Goal: Task Accomplishment & Management: Complete application form

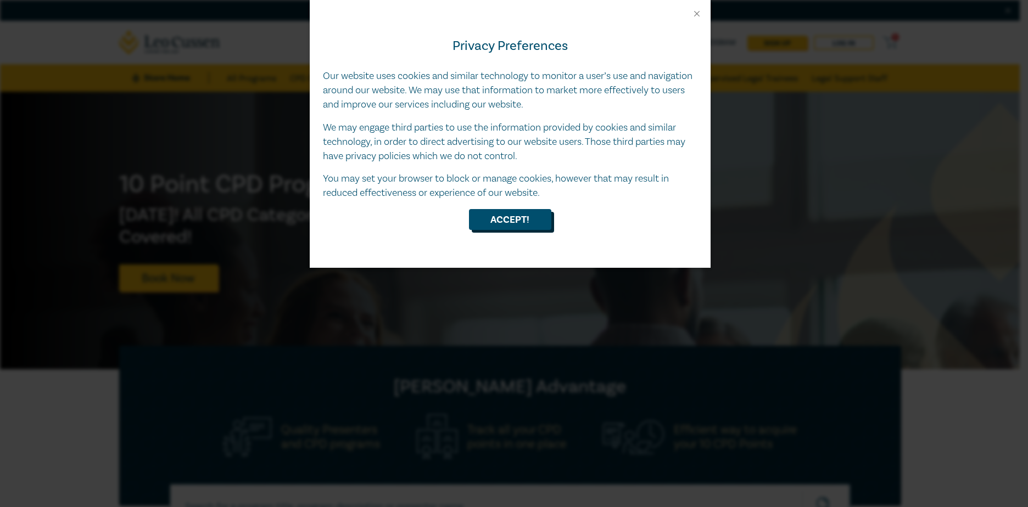
click at [518, 218] on button "Accept!" at bounding box center [510, 219] width 82 height 21
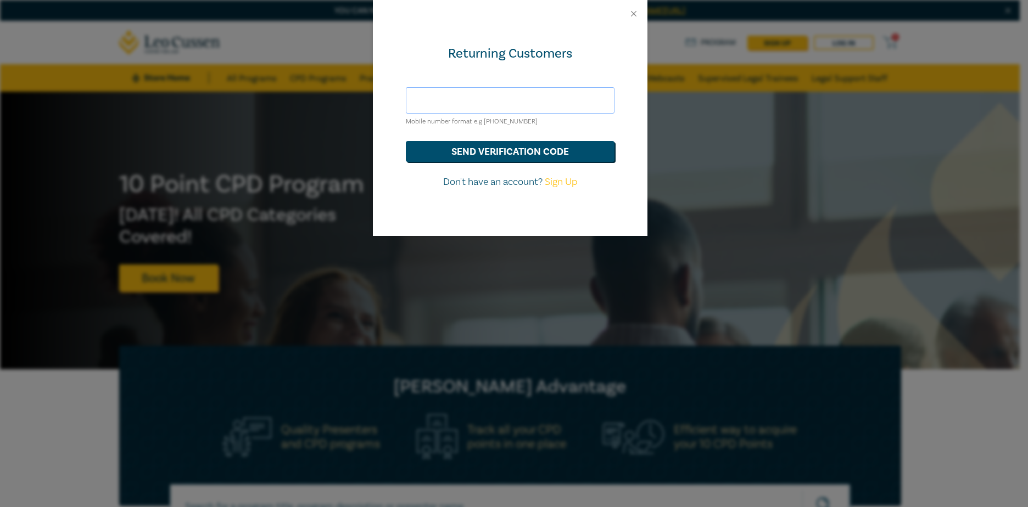
click at [456, 97] on input "text" at bounding box center [510, 100] width 209 height 26
drag, startPoint x: 541, startPoint y: 105, endPoint x: 446, endPoint y: 105, distance: 94.5
click at [446, 105] on input "caitlin.np@hotmail.com" at bounding box center [510, 100] width 209 height 26
type input "[EMAIL_ADDRESS][PERSON_NAME][DOMAIN_NAME]"
click at [406, 141] on button "send verification code" at bounding box center [510, 151] width 209 height 21
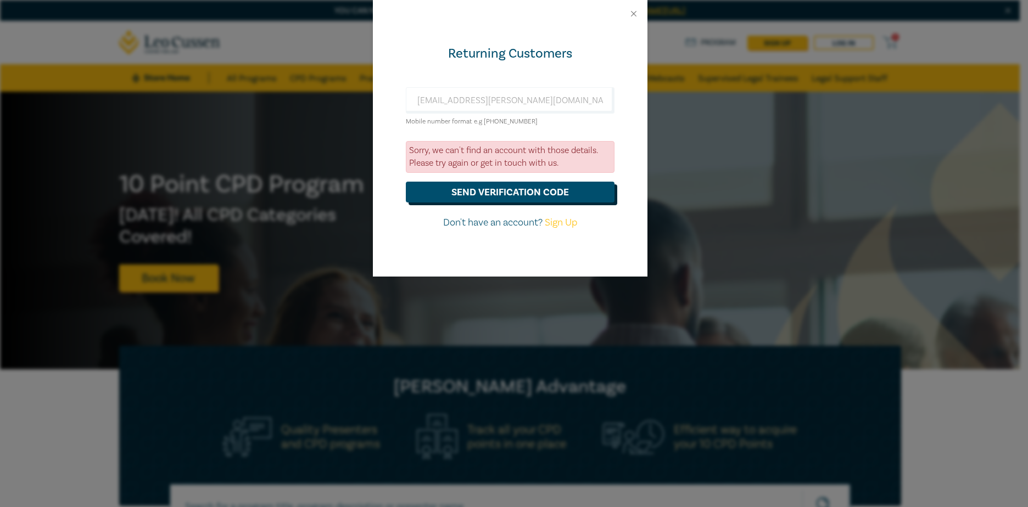
click at [507, 194] on button "send verification code" at bounding box center [510, 192] width 209 height 21
click at [633, 15] on button "Close" at bounding box center [634, 14] width 10 height 10
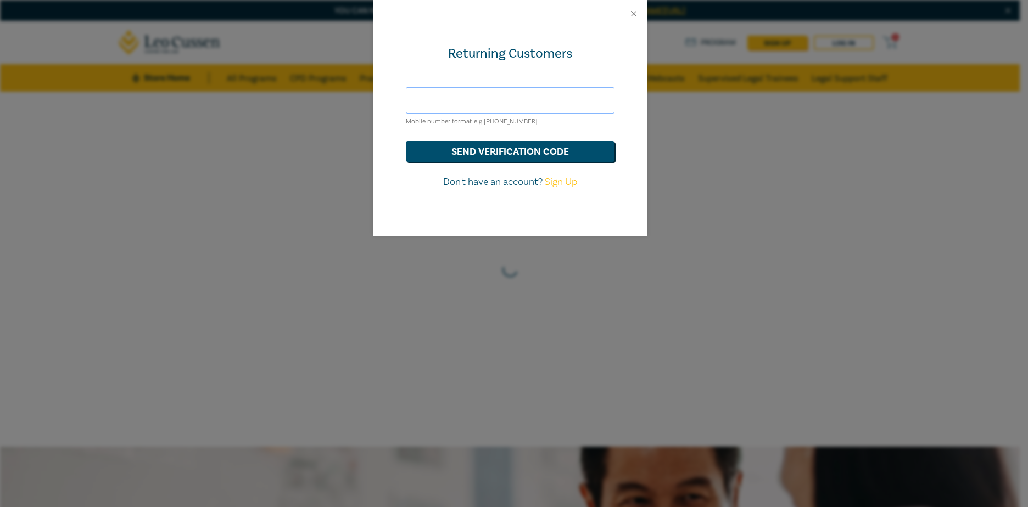
click at [458, 101] on input "text" at bounding box center [510, 100] width 209 height 26
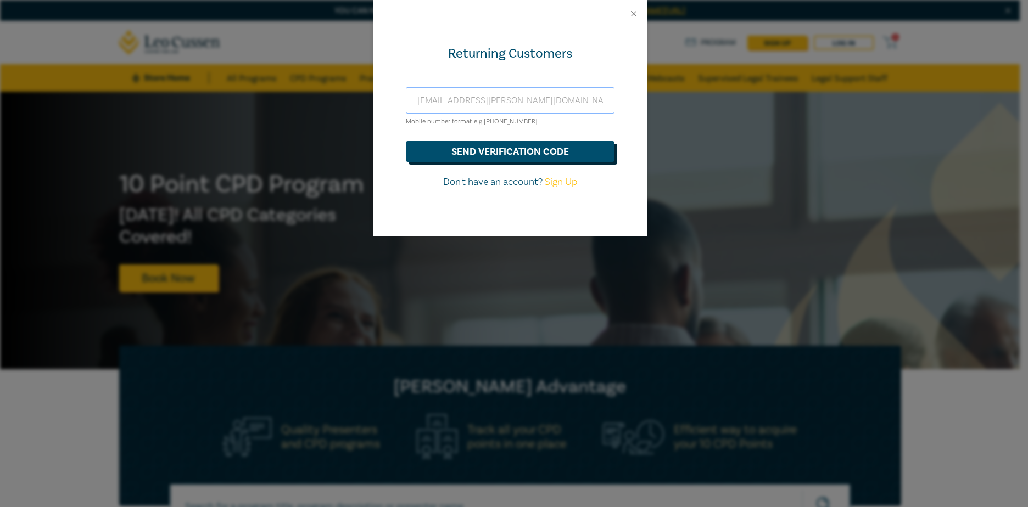
type input "[EMAIL_ADDRESS][PERSON_NAME][DOMAIN_NAME]"
click at [493, 146] on button "send verification code" at bounding box center [510, 151] width 209 height 21
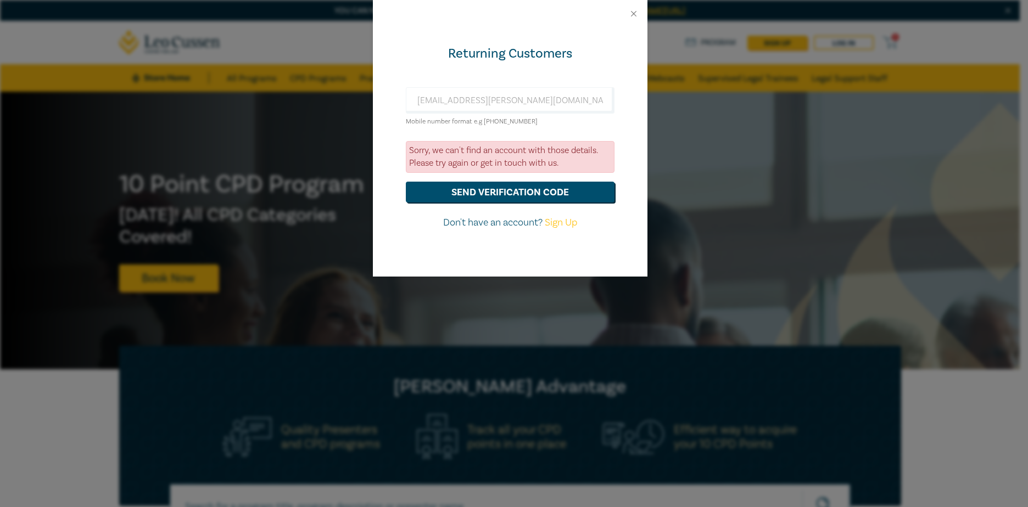
click at [568, 222] on link "Sign Up" at bounding box center [561, 222] width 32 height 13
select select "AU"
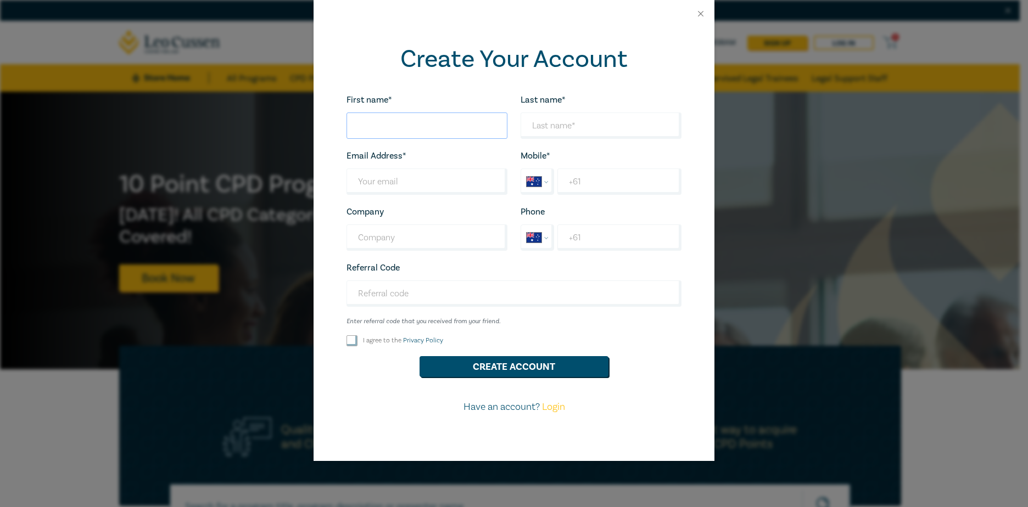
click at [388, 127] on input "First name*" at bounding box center [427, 126] width 161 height 26
type input "Caitlin"
click at [551, 122] on input "Last name*" at bounding box center [601, 126] width 161 height 26
type input "[PERSON_NAME]"
click at [392, 185] on input "Last name*" at bounding box center [427, 182] width 161 height 26
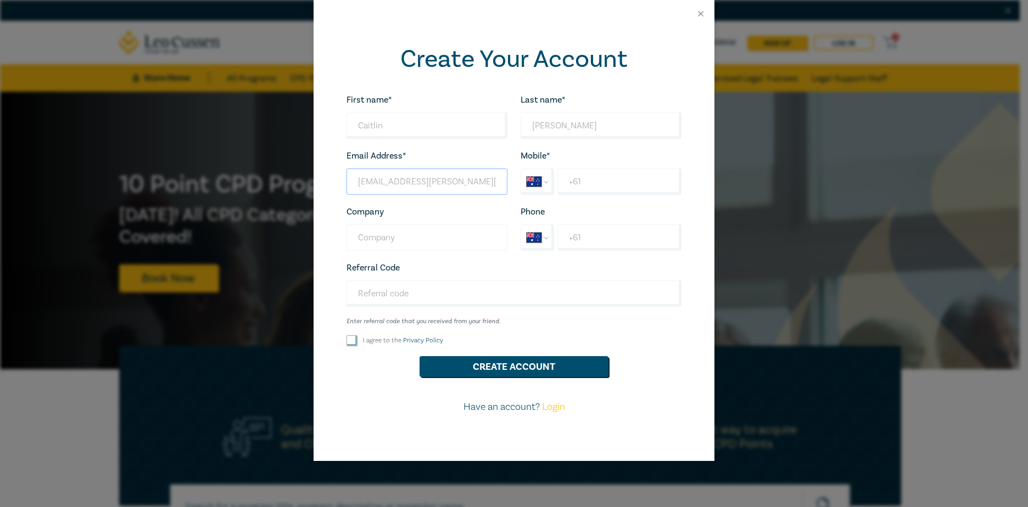
type input "[EMAIL_ADDRESS][PERSON_NAME][DOMAIN_NAME]"
click at [417, 235] on input "Company" at bounding box center [427, 238] width 161 height 26
click at [410, 292] on input "Referral Code" at bounding box center [514, 294] width 335 height 26
paste input "S25238"
type input "S25238"
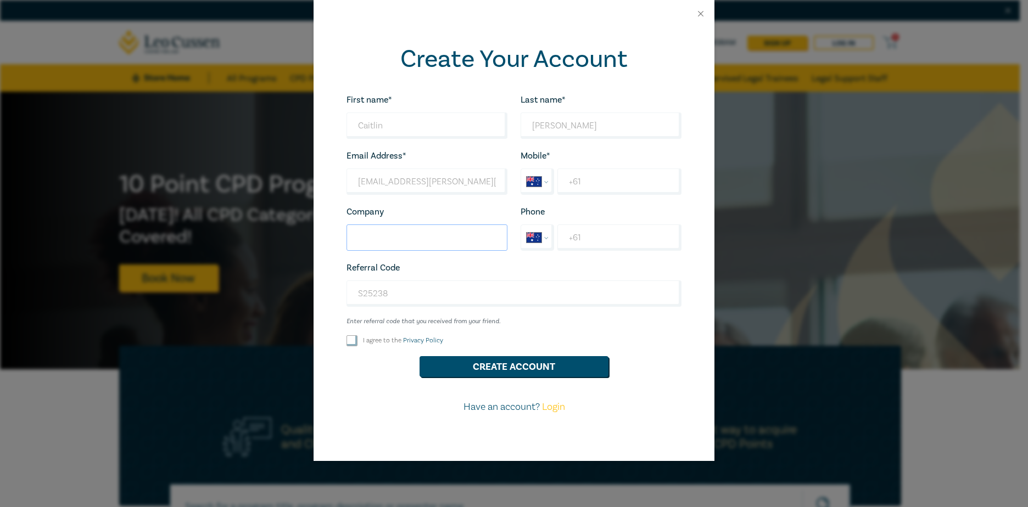
click at [399, 233] on input "Company" at bounding box center [427, 238] width 161 height 26
type input "ESC"
click at [347, 340] on input "I agree to the Privacy Policy" at bounding box center [352, 341] width 11 height 11
checkbox input "true"
click at [532, 367] on button "Create Account" at bounding box center [514, 366] width 189 height 21
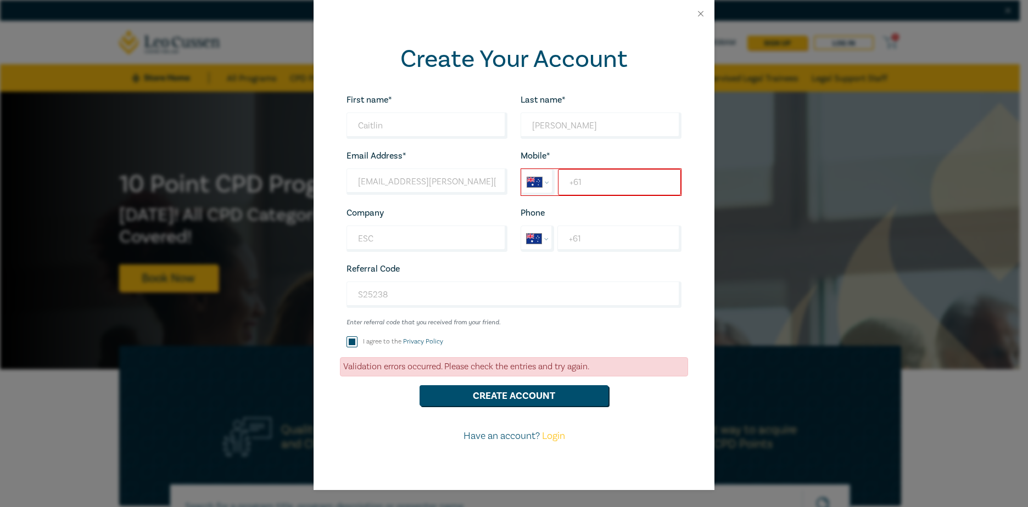
click at [609, 176] on input "+61" at bounding box center [619, 182] width 123 height 26
type input "[PHONE_NUMBER]"
click at [545, 390] on button "Create Account" at bounding box center [514, 396] width 189 height 21
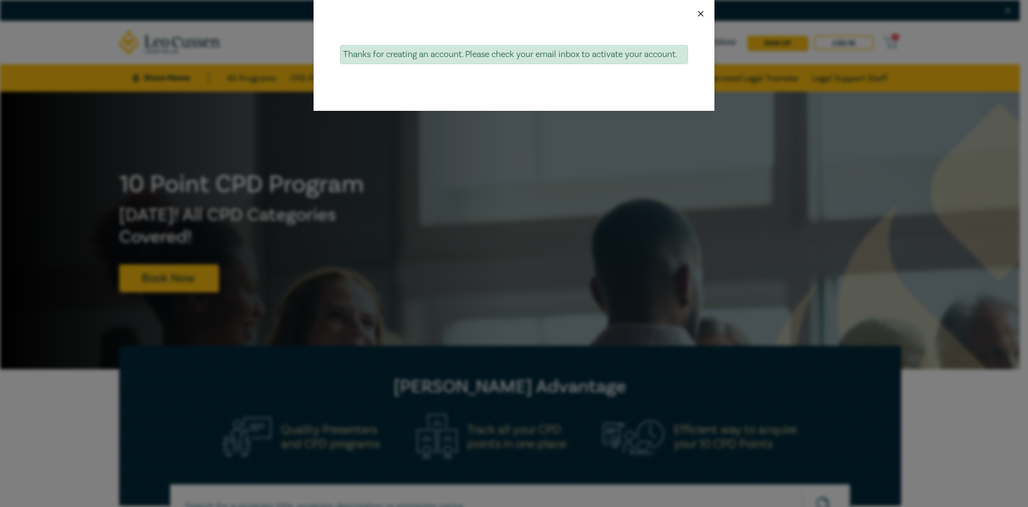
click at [701, 16] on button "Close" at bounding box center [701, 14] width 10 height 10
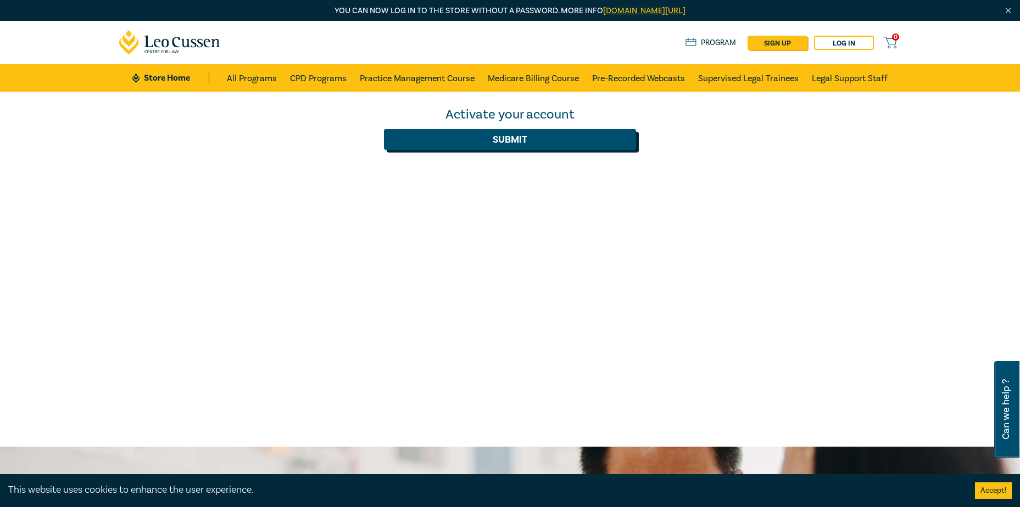
click at [507, 143] on button "Submit" at bounding box center [510, 139] width 252 height 21
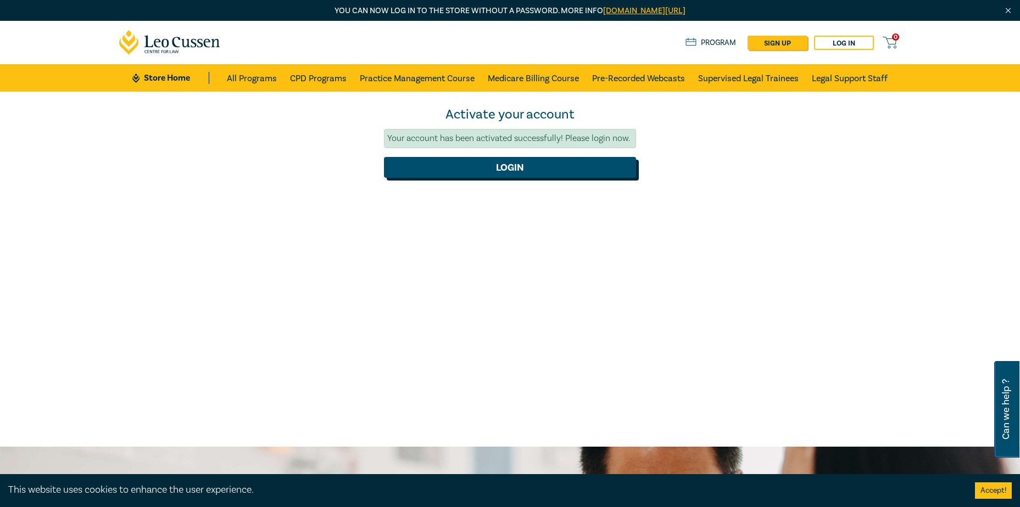
click at [523, 177] on button "Login" at bounding box center [510, 167] width 252 height 21
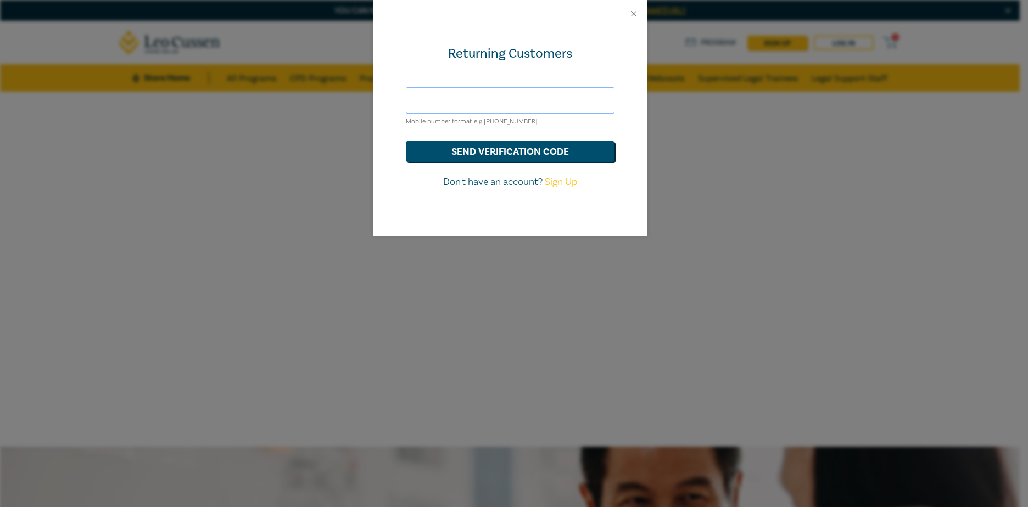
click at [503, 98] on input "text" at bounding box center [510, 100] width 209 height 26
type input "[EMAIL_ADDRESS][PERSON_NAME][DOMAIN_NAME]"
click at [406, 141] on button "send verification code" at bounding box center [510, 151] width 209 height 21
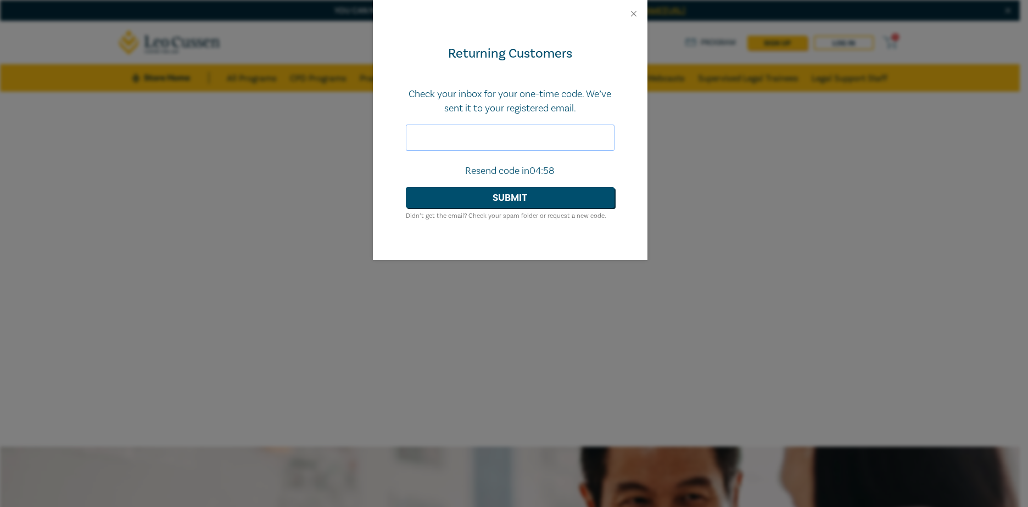
click at [460, 144] on input "text" at bounding box center [510, 138] width 209 height 26
click at [461, 139] on input "text" at bounding box center [510, 138] width 209 height 26
click at [453, 141] on input "text" at bounding box center [510, 138] width 209 height 26
type input "027662"
click at [544, 197] on button "Submit" at bounding box center [510, 197] width 209 height 21
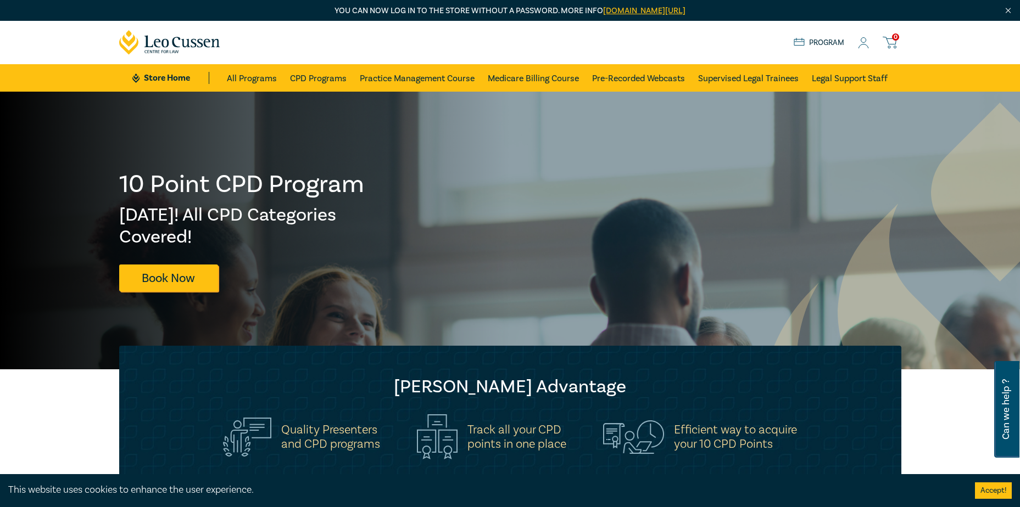
click at [830, 43] on link "Program" at bounding box center [819, 43] width 51 height 12
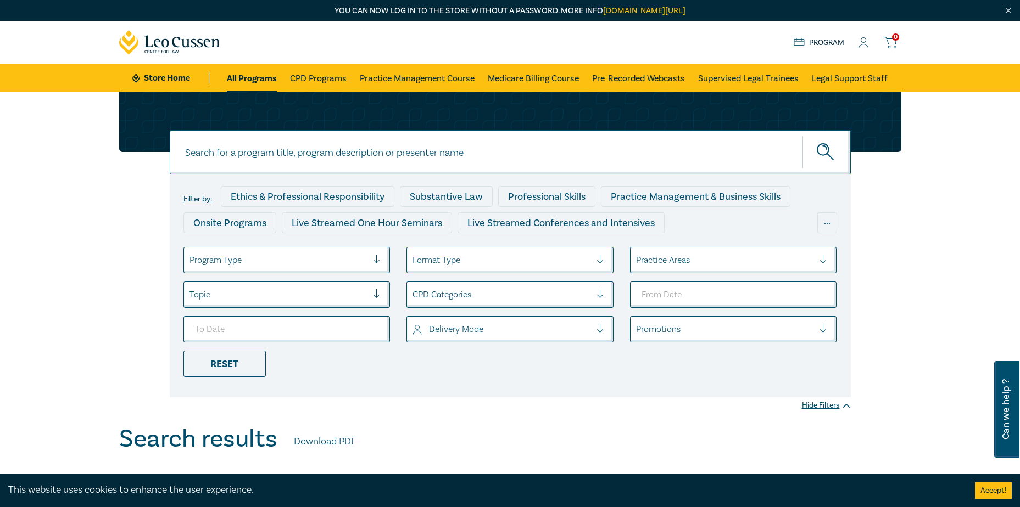
click at [866, 45] on icon at bounding box center [864, 46] width 10 height 4
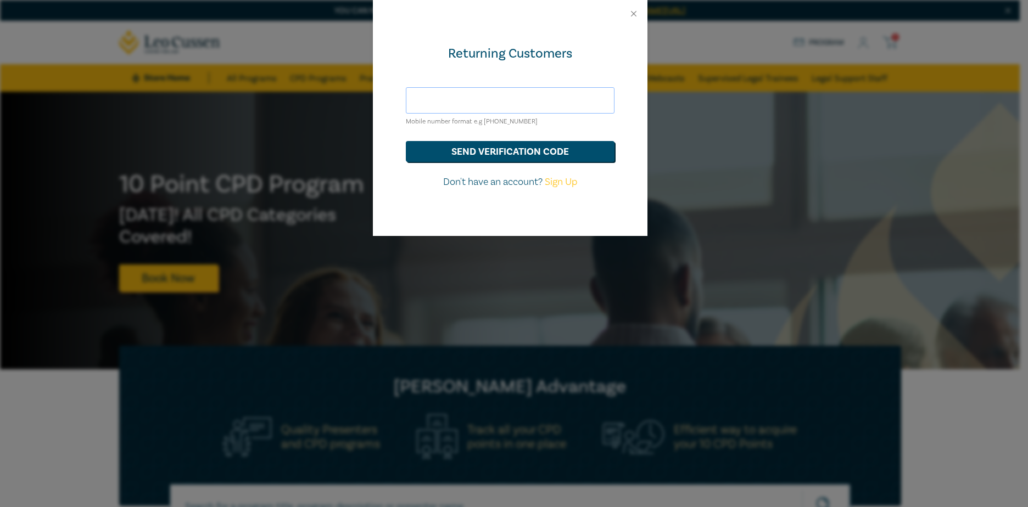
click at [457, 94] on input "text" at bounding box center [510, 100] width 209 height 26
type input "[EMAIL_ADDRESS][PERSON_NAME][DOMAIN_NAME]"
click at [406, 141] on button "send verification code" at bounding box center [510, 151] width 209 height 21
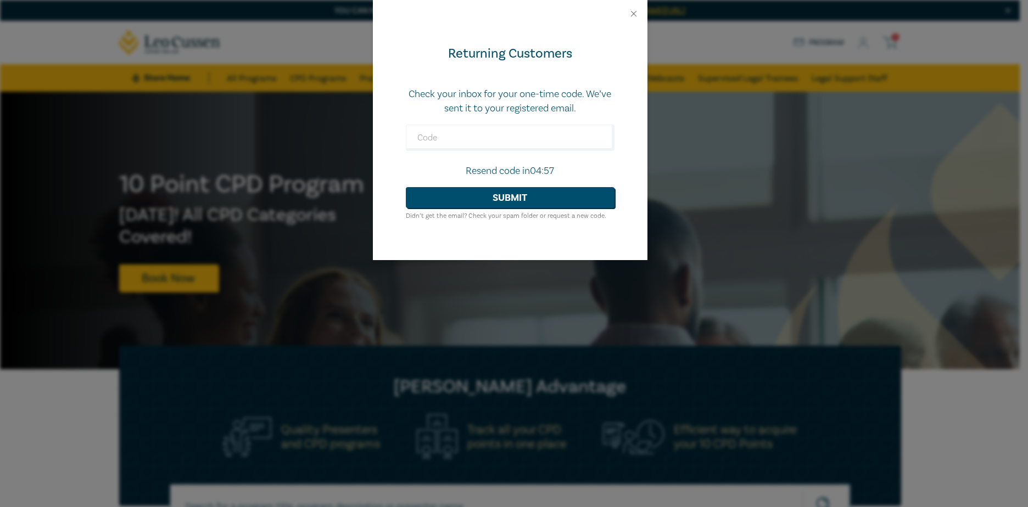
click at [641, 14] on div at bounding box center [510, 13] width 275 height 27
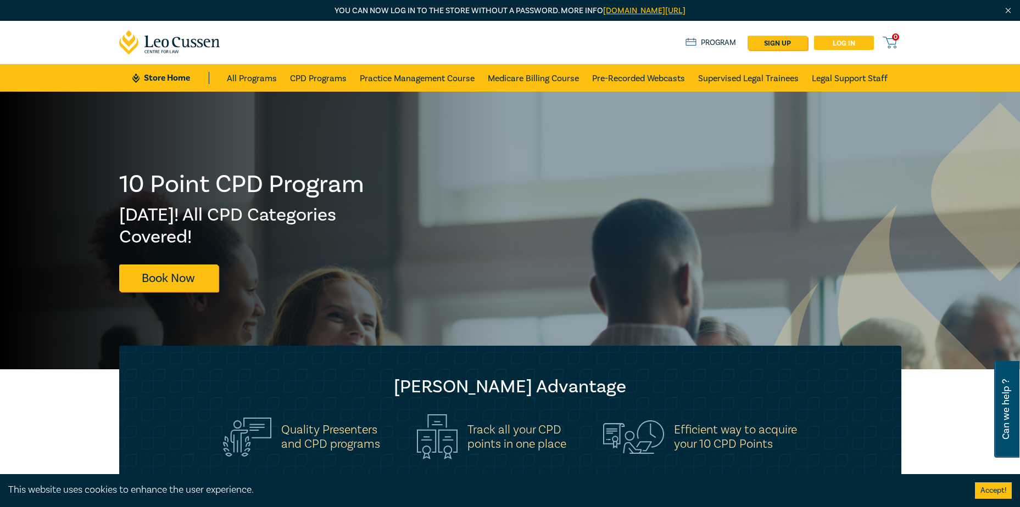
click at [841, 40] on link "Log in" at bounding box center [844, 43] width 60 height 14
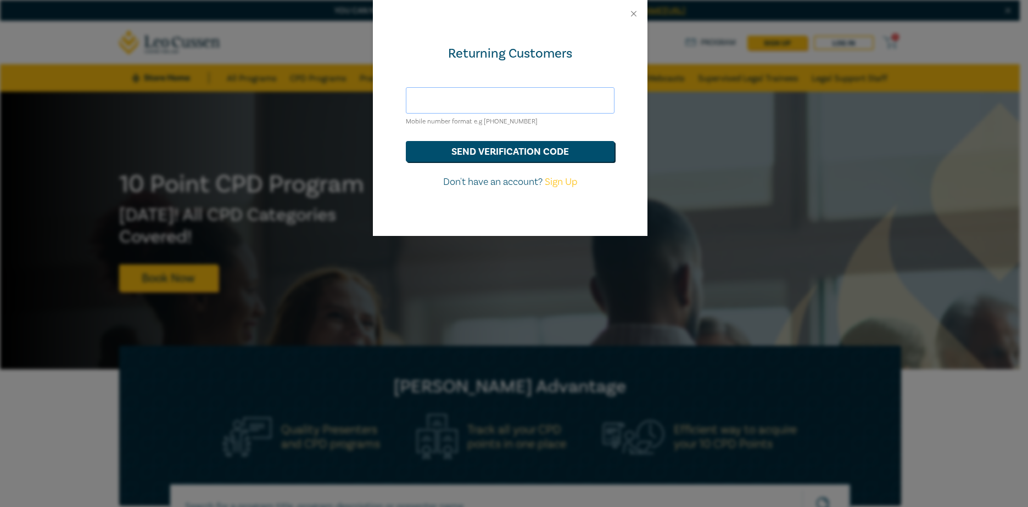
click at [516, 94] on input "text" at bounding box center [510, 100] width 209 height 26
type input "[EMAIL_ADDRESS][PERSON_NAME][DOMAIN_NAME]"
click at [406, 141] on button "send verification code" at bounding box center [510, 151] width 209 height 21
